Goal: Navigation & Orientation: Understand site structure

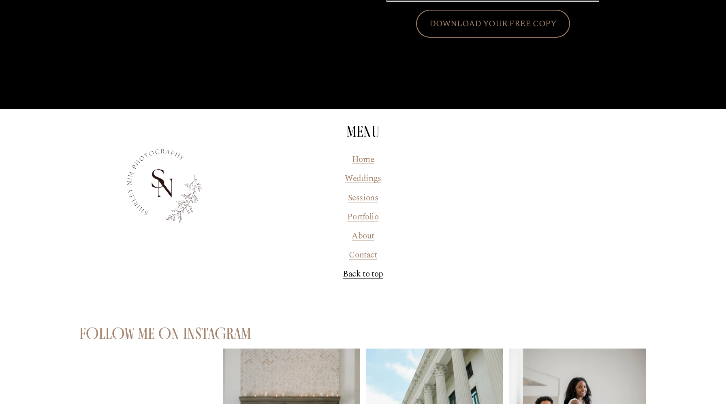
scroll to position [3987, 0]
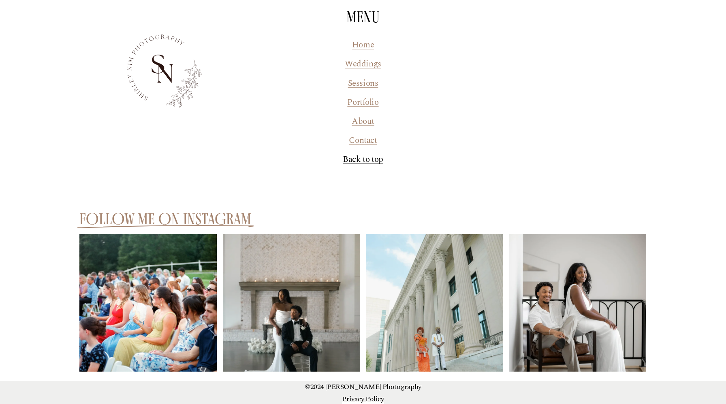
click at [362, 65] on link "Weddings" at bounding box center [363, 64] width 36 height 13
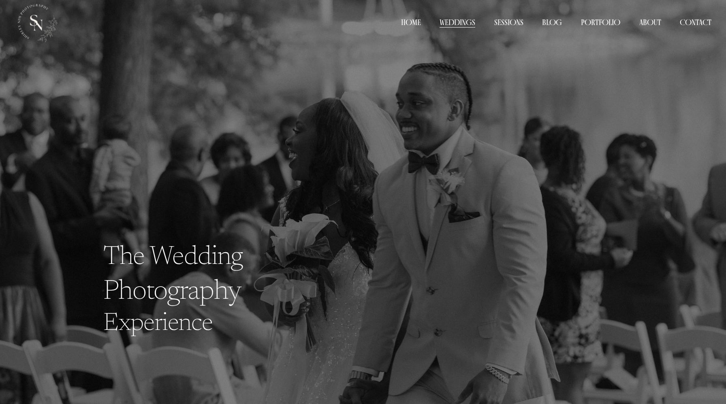
click at [503, 23] on link "Sessions" at bounding box center [508, 23] width 29 height 12
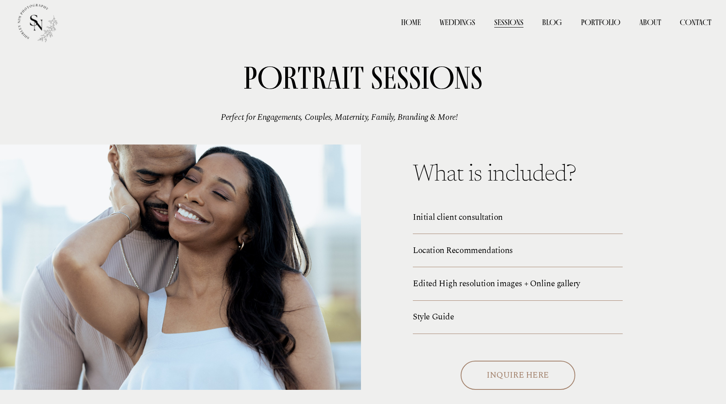
click at [548, 22] on link "Blog" at bounding box center [552, 23] width 20 height 12
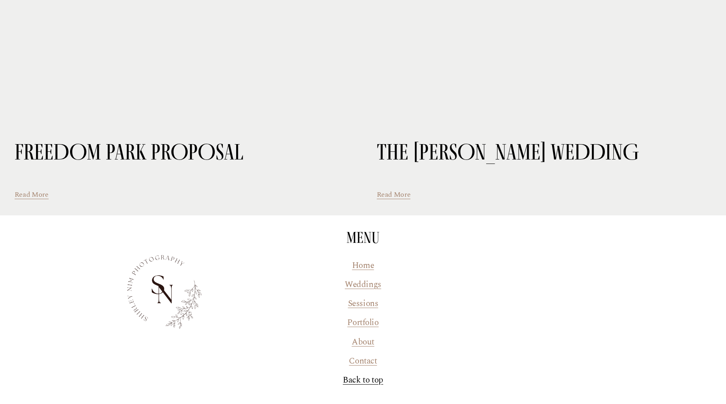
scroll to position [1561, 0]
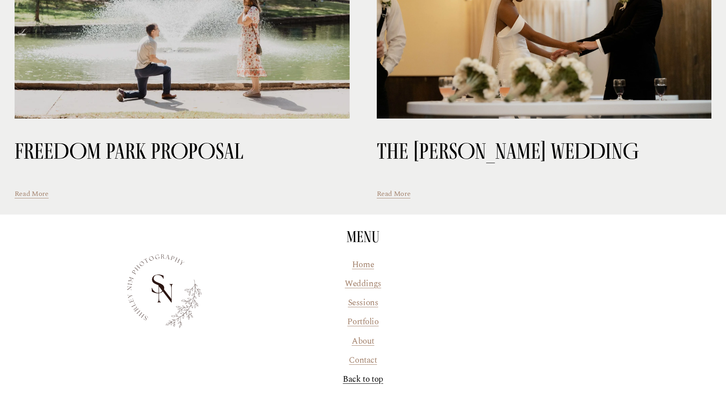
click at [366, 335] on link "About" at bounding box center [362, 341] width 23 height 13
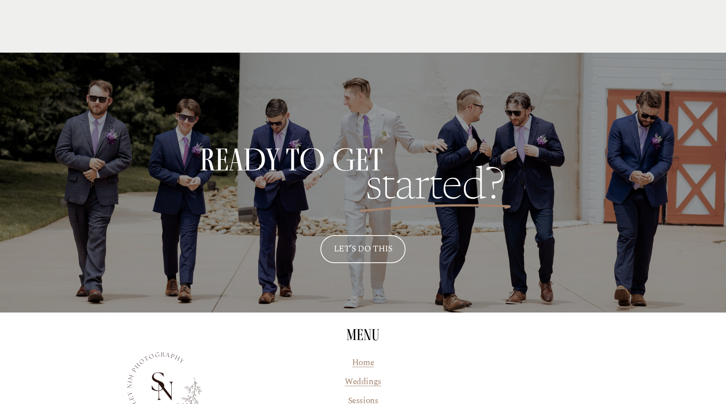
scroll to position [2032, 0]
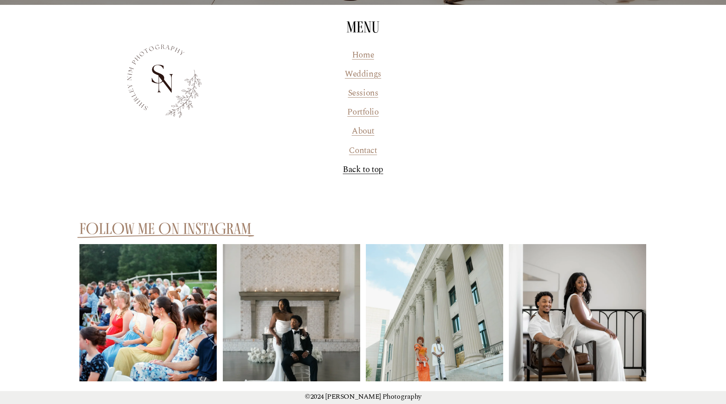
click at [361, 87] on link "Sessions" at bounding box center [363, 93] width 30 height 13
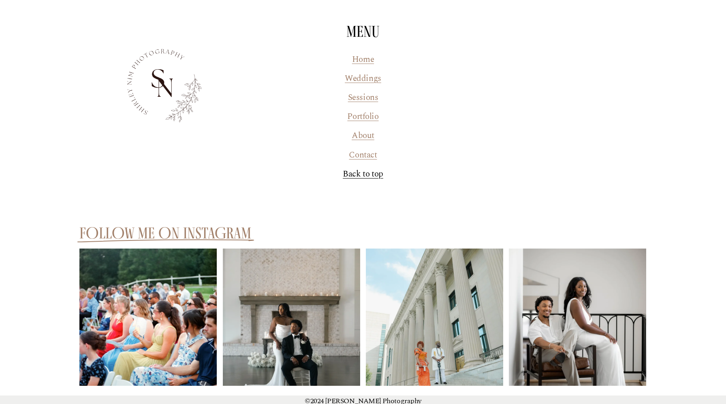
scroll to position [1406, 0]
